Goal: Information Seeking & Learning: Learn about a topic

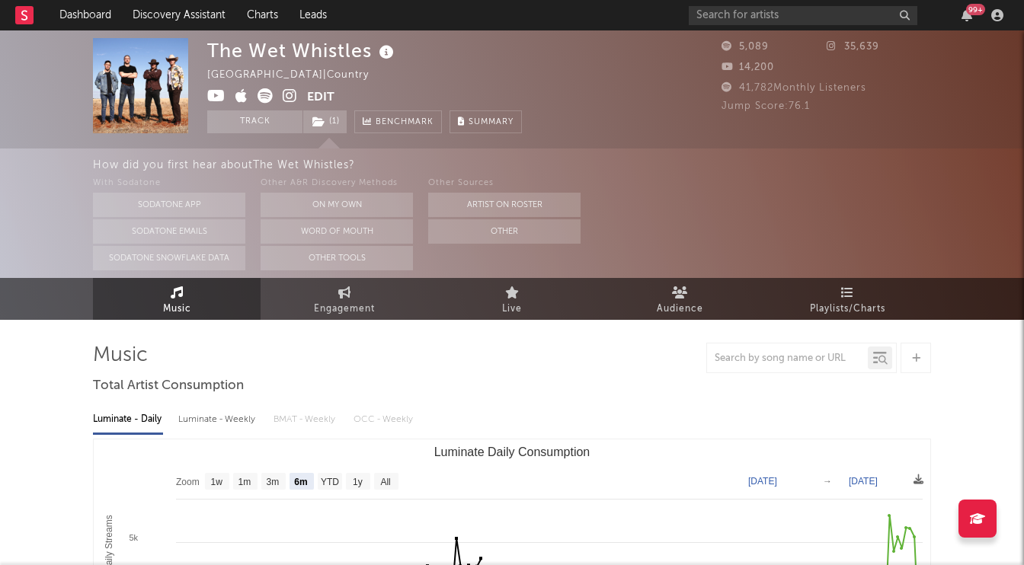
select select "6m"
click at [57, 18] on link "Dashboard" at bounding box center [85, 15] width 73 height 30
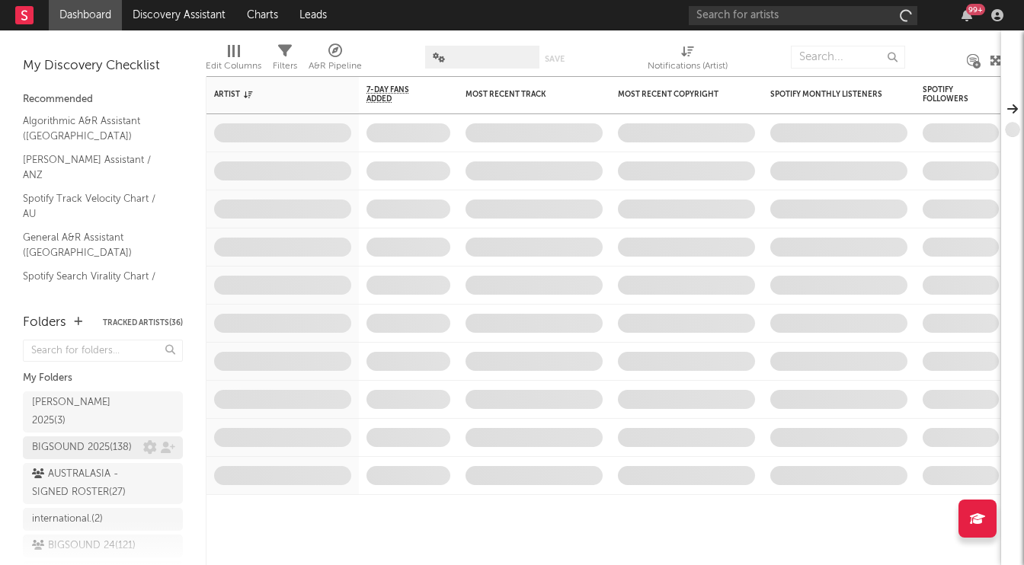
click at [102, 439] on div "BIGSOUND 2025 ( 138 )" at bounding box center [82, 448] width 100 height 18
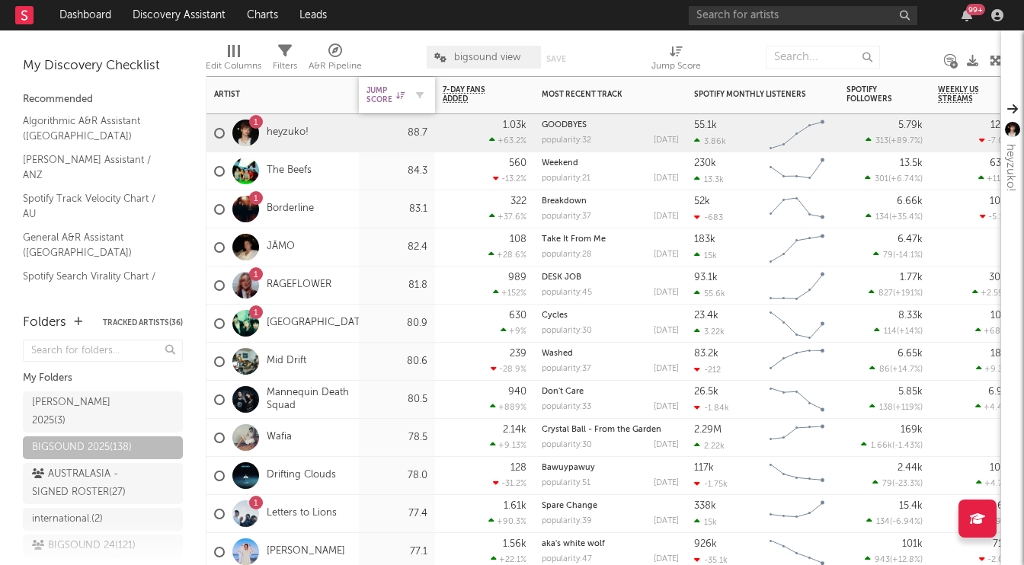
click at [390, 100] on div "Jump Score" at bounding box center [385, 95] width 38 height 18
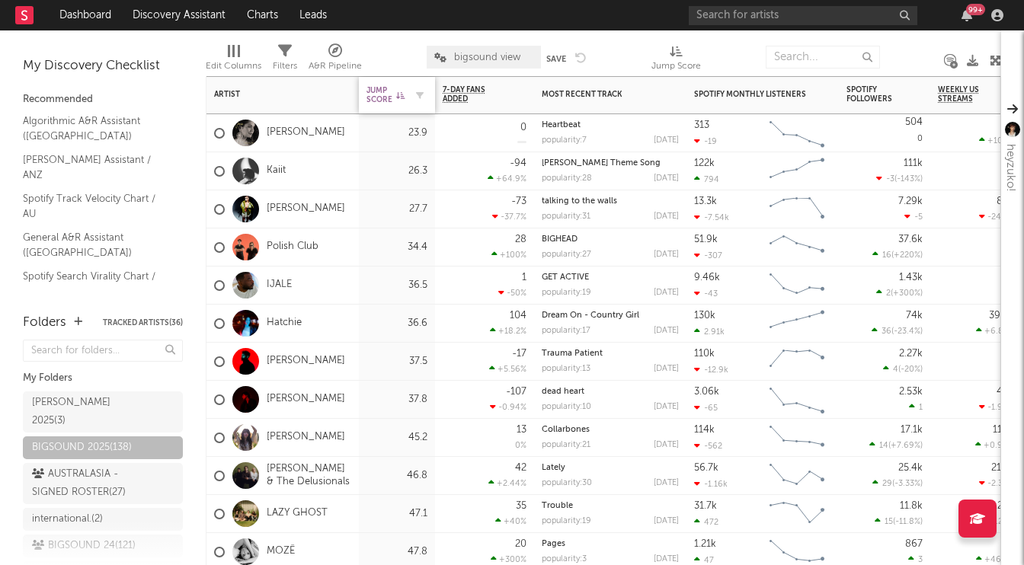
click at [390, 100] on div "Jump Score" at bounding box center [385, 95] width 38 height 18
